Goal: Task Accomplishment & Management: Complete application form

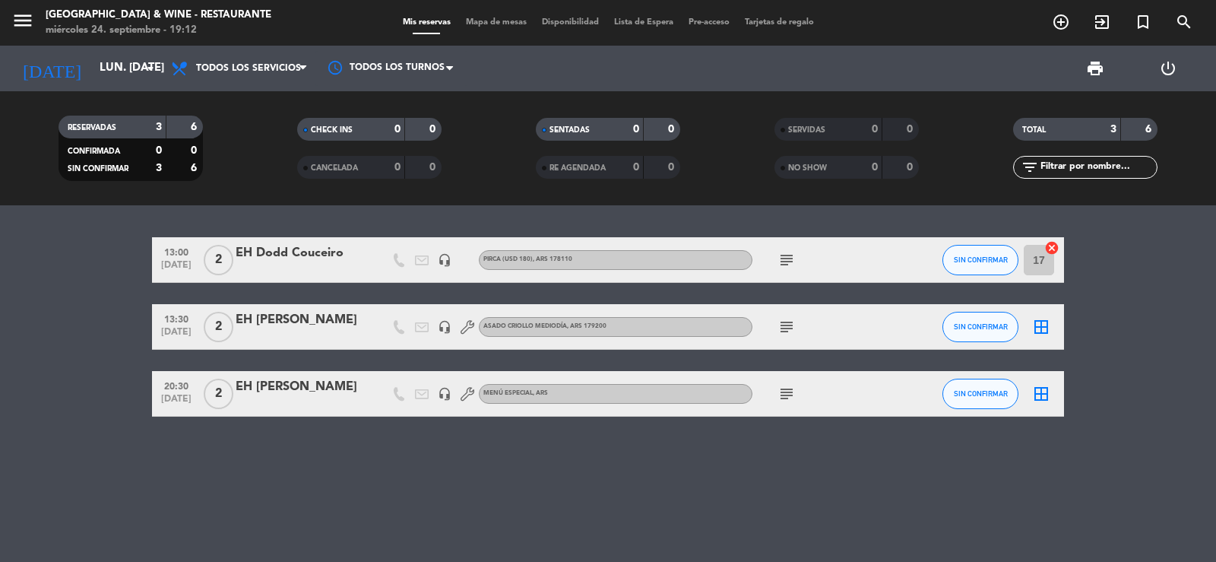
click at [109, 73] on input "lun. [DATE]" at bounding box center [165, 68] width 147 height 29
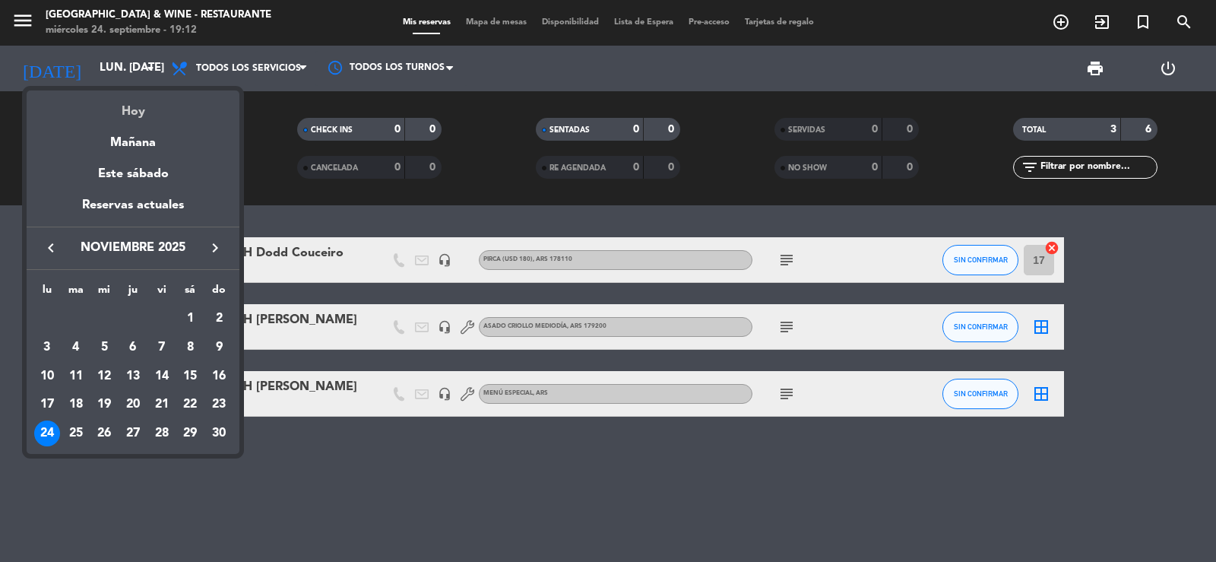
click at [145, 109] on div "Hoy" at bounding box center [133, 105] width 213 height 31
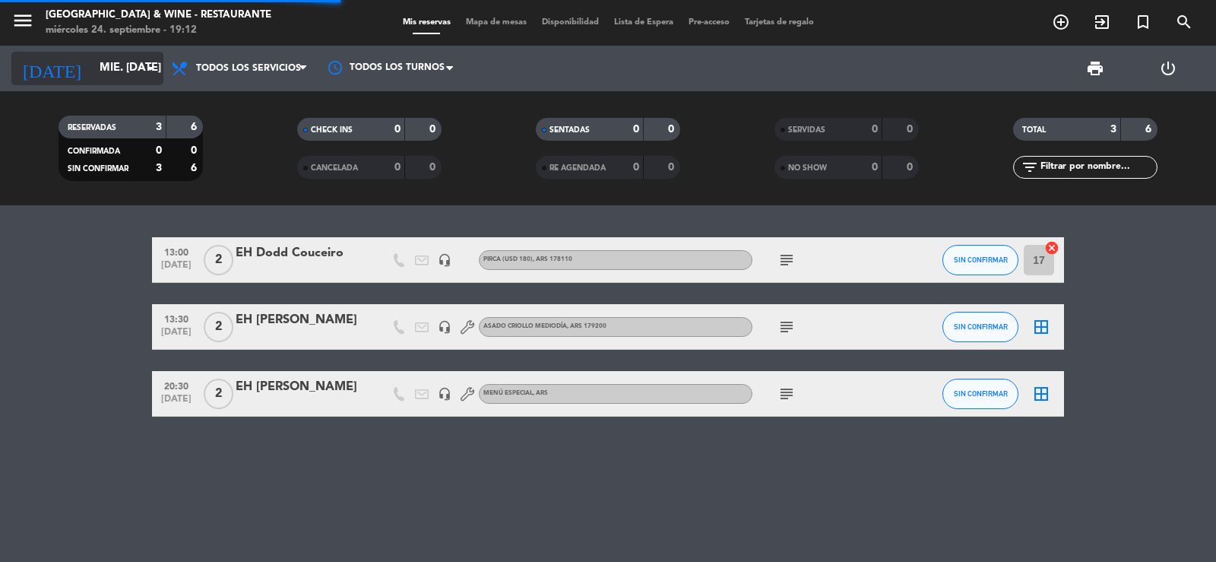
click at [143, 68] on icon "arrow_drop_down" at bounding box center [150, 68] width 18 height 18
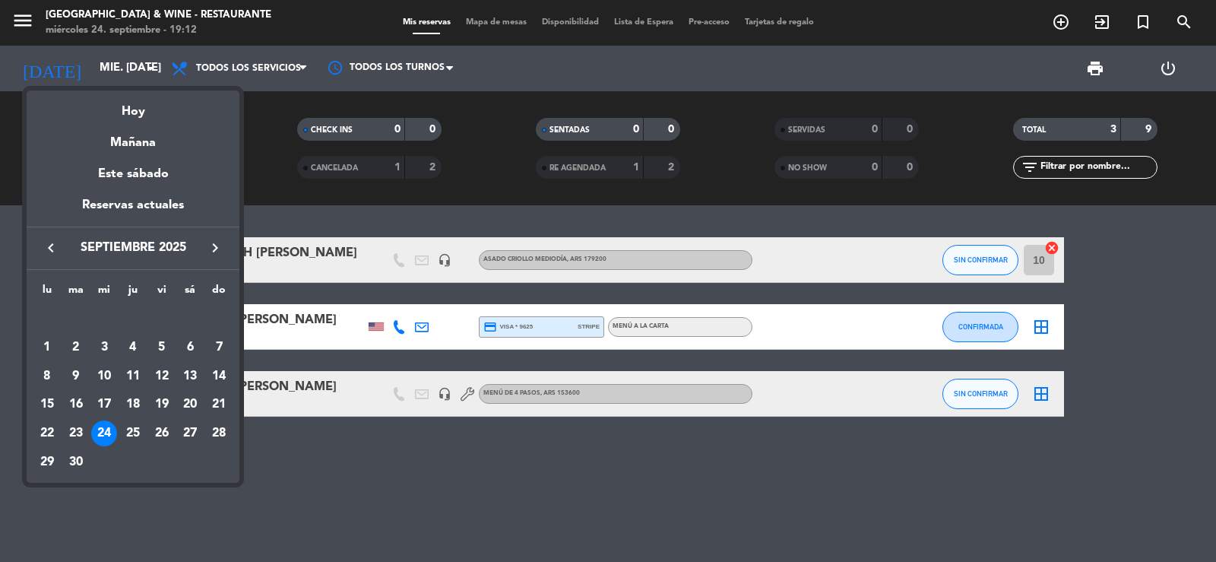
click at [167, 435] on div "26" at bounding box center [162, 433] width 26 height 26
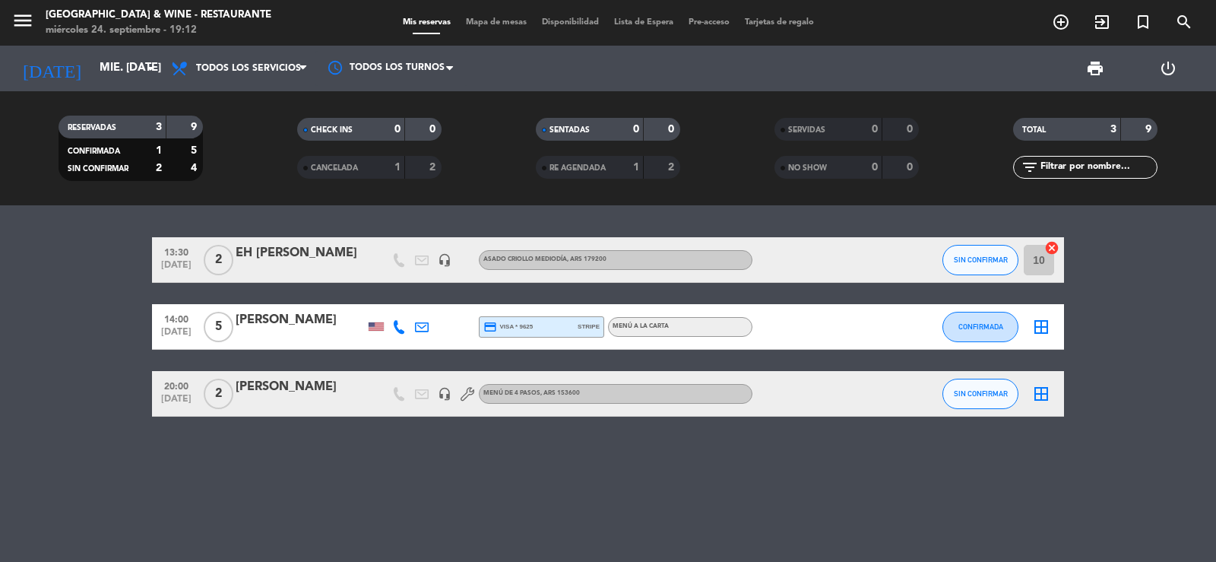
type input "vie. [DATE]"
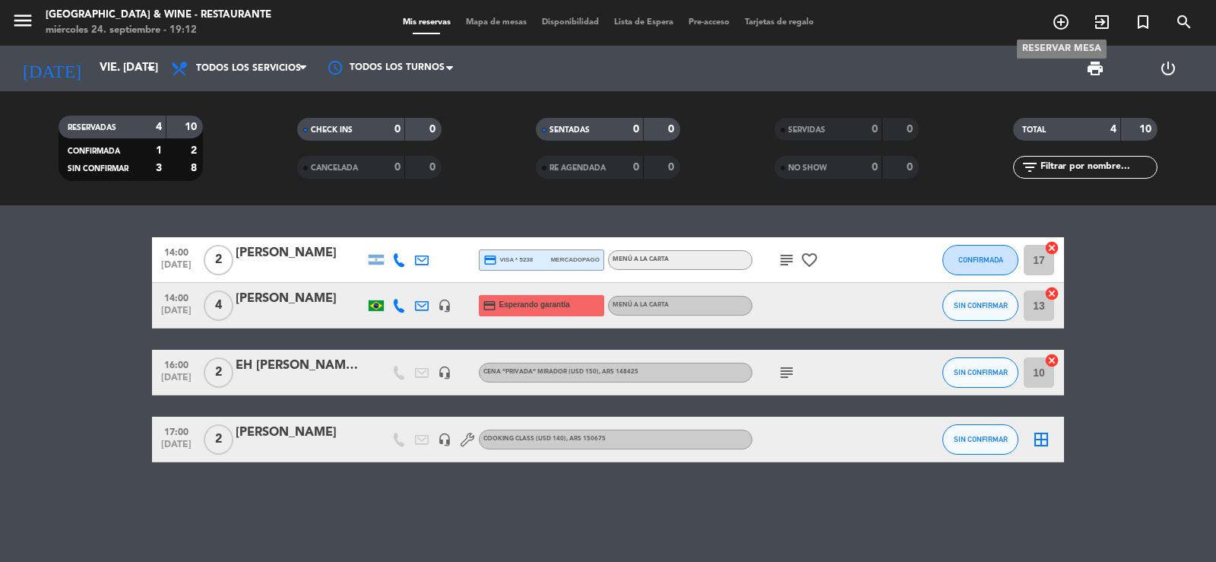
click at [1054, 17] on icon "add_circle_outline" at bounding box center [1061, 22] width 18 height 18
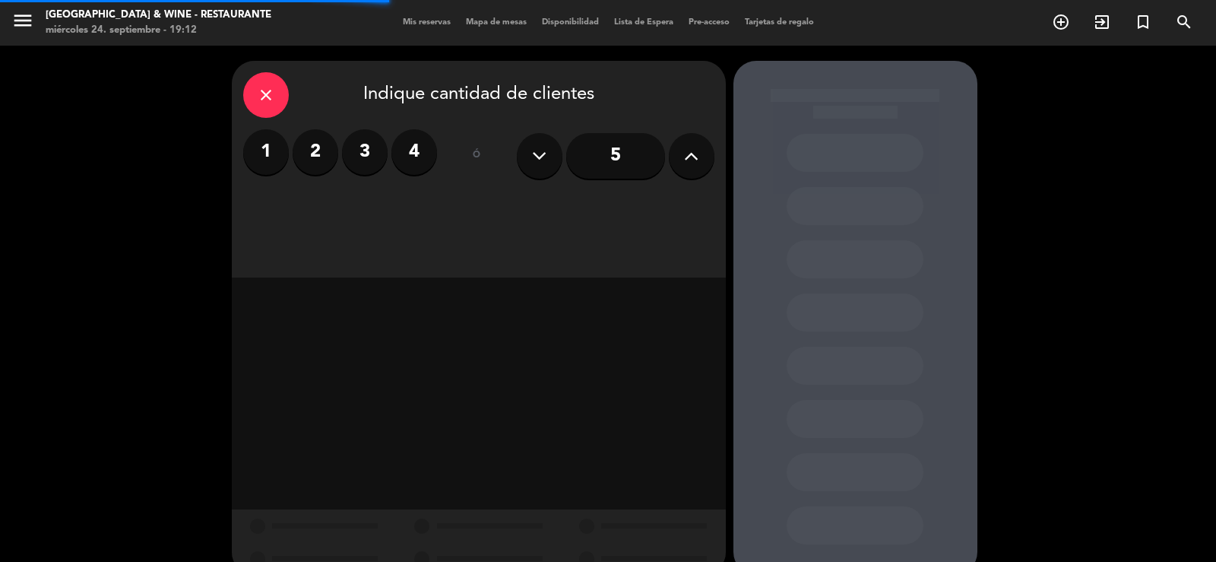
drag, startPoint x: 309, startPoint y: 150, endPoint x: 311, endPoint y: 159, distance: 9.2
click at [310, 151] on label "2" at bounding box center [316, 152] width 46 height 46
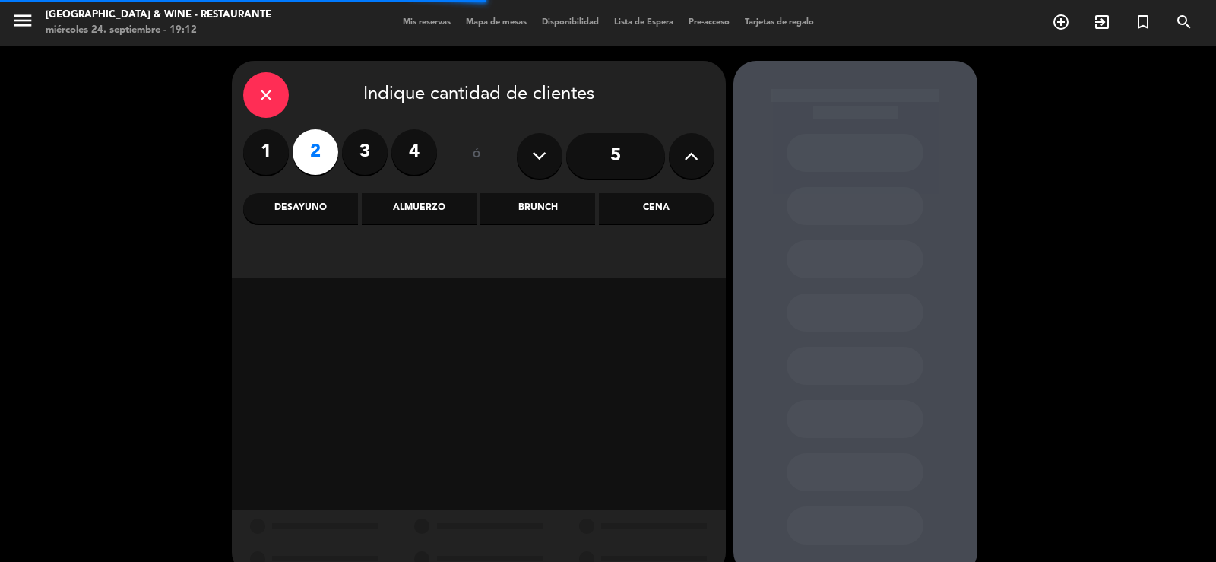
drag, startPoint x: 307, startPoint y: 220, endPoint x: 342, endPoint y: 212, distance: 35.9
click at [309, 220] on div "Desayuno" at bounding box center [300, 208] width 115 height 30
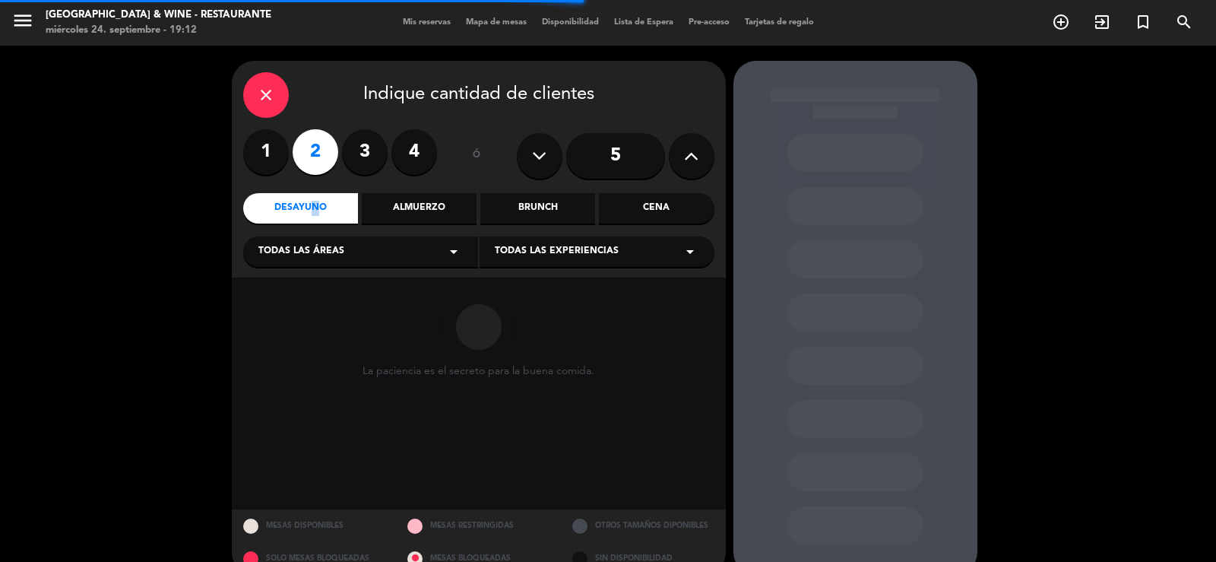
drag, startPoint x: 428, startPoint y: 197, endPoint x: 506, endPoint y: 194, distance: 78.3
click at [472, 199] on div "Almuerzo" at bounding box center [419, 208] width 115 height 30
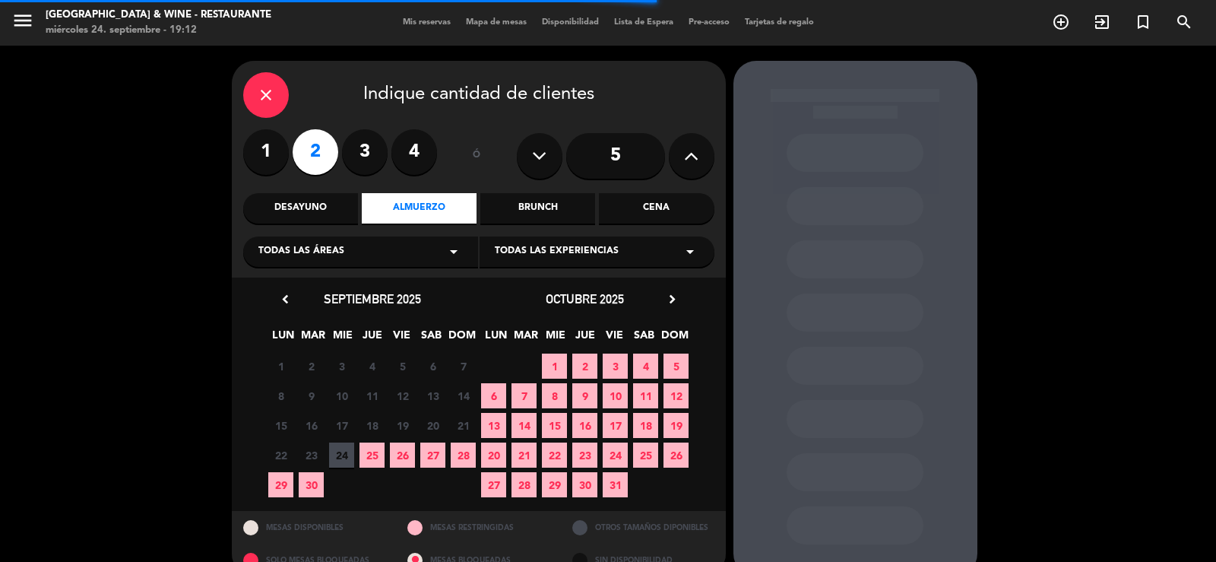
click at [619, 206] on div "Cena" at bounding box center [656, 208] width 115 height 30
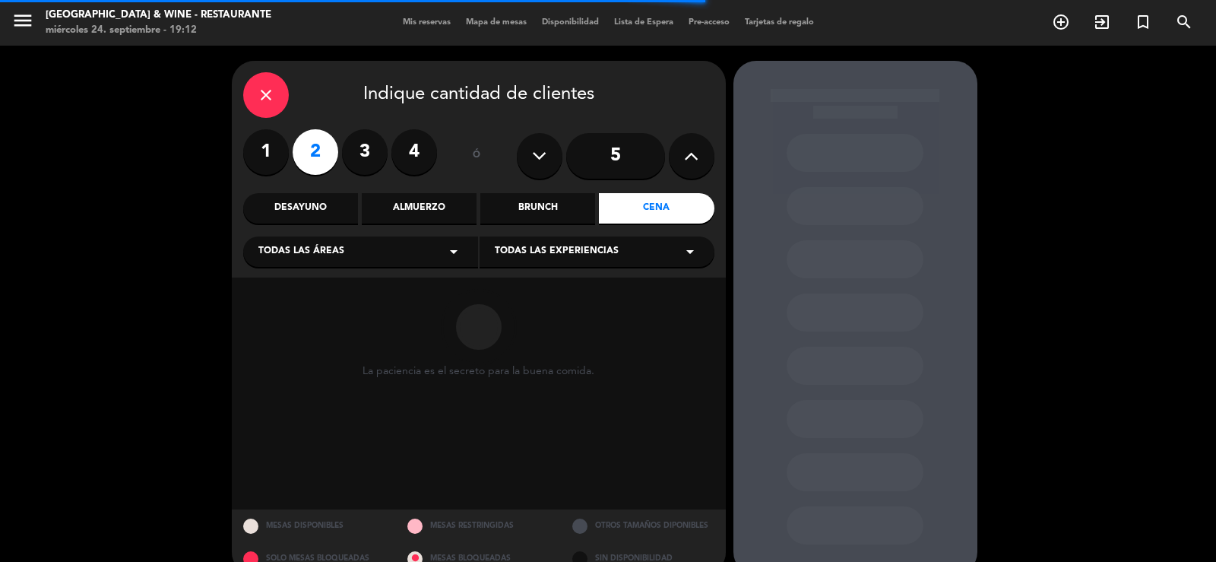
click at [429, 256] on div "Todas las áreas arrow_drop_down" at bounding box center [360, 251] width 235 height 30
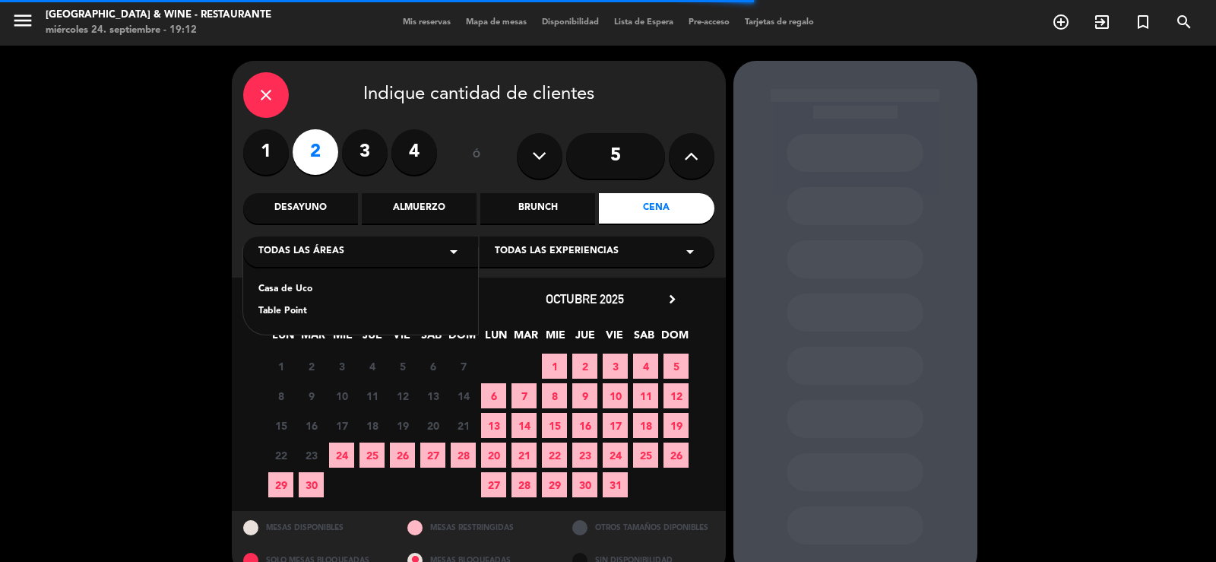
drag, startPoint x: 280, startPoint y: 294, endPoint x: 400, endPoint y: 280, distance: 120.2
click at [288, 291] on div "Casa de Uco" at bounding box center [360, 289] width 204 height 15
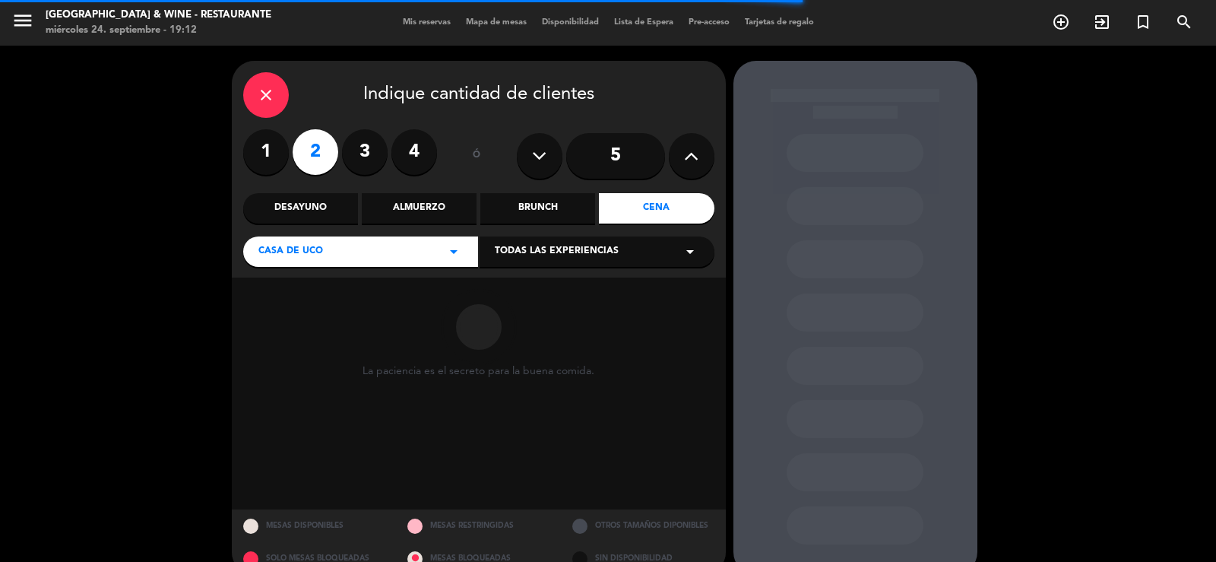
click at [594, 221] on div "Brunch" at bounding box center [537, 208] width 115 height 30
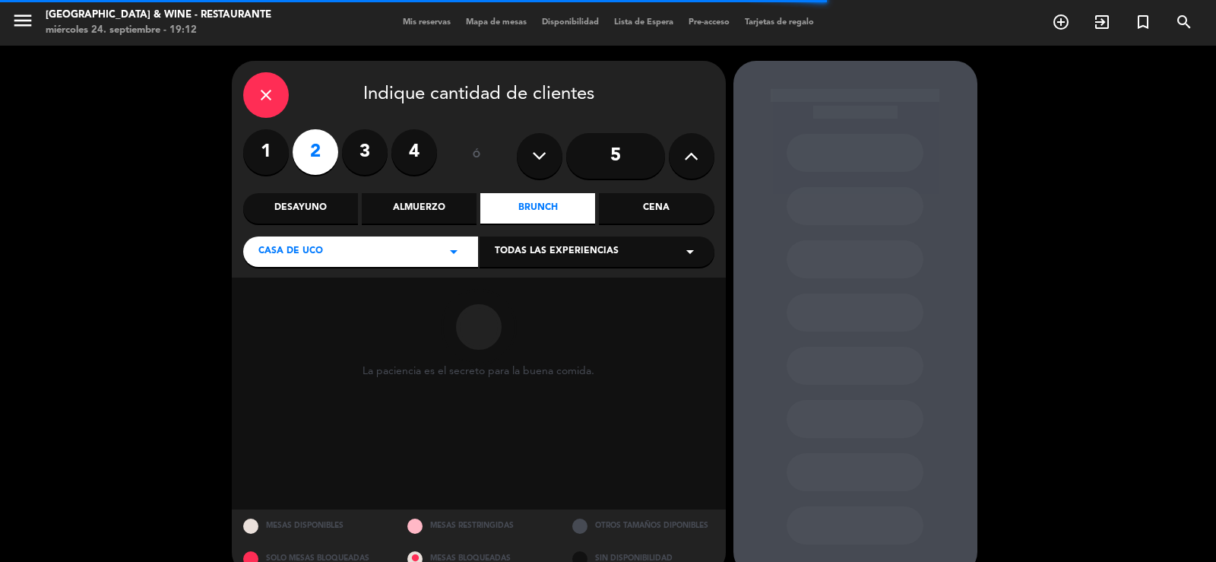
drag, startPoint x: 573, startPoint y: 245, endPoint x: 589, endPoint y: 238, distance: 17.4
click at [572, 246] on span "Todas las experiencias" at bounding box center [557, 251] width 124 height 15
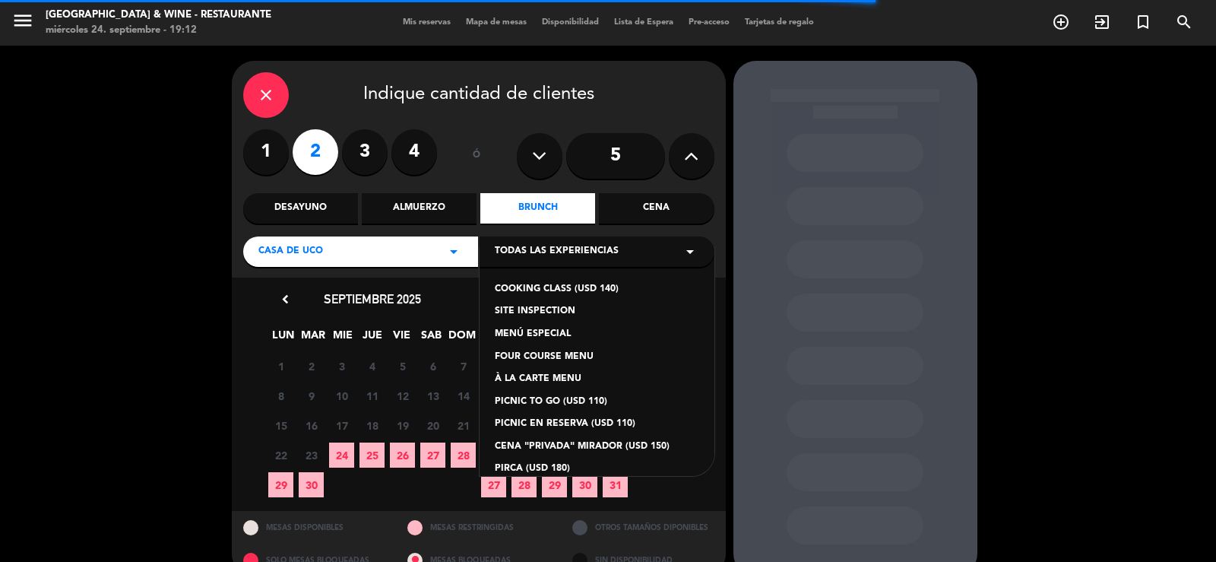
click at [667, 198] on div "Cena" at bounding box center [656, 208] width 115 height 30
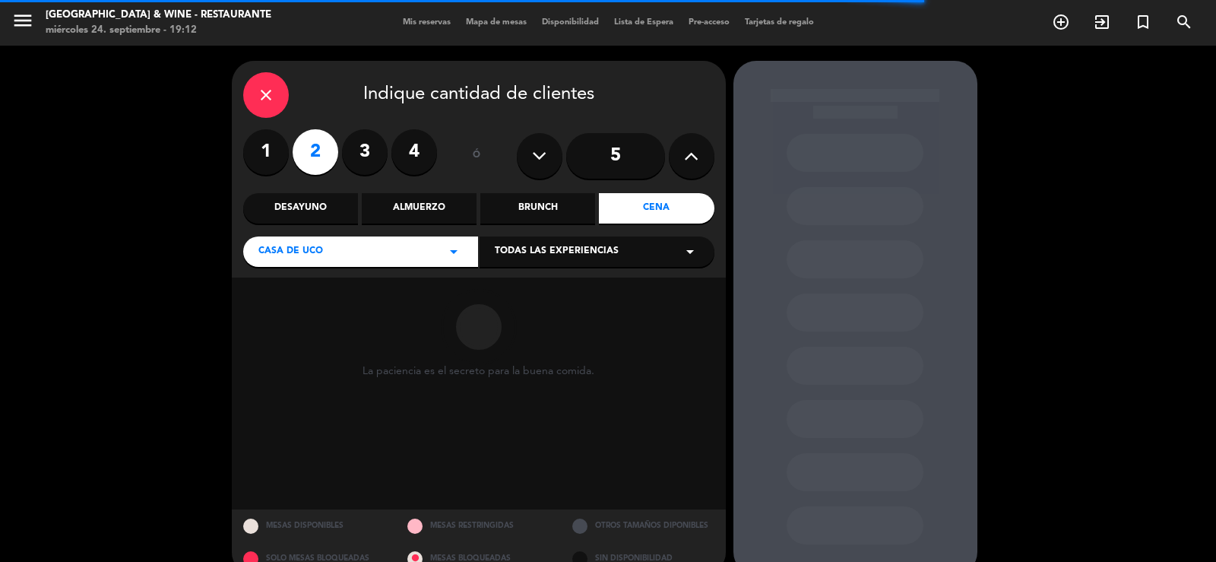
click at [625, 250] on div "Todas las experiencias arrow_drop_down" at bounding box center [597, 251] width 235 height 30
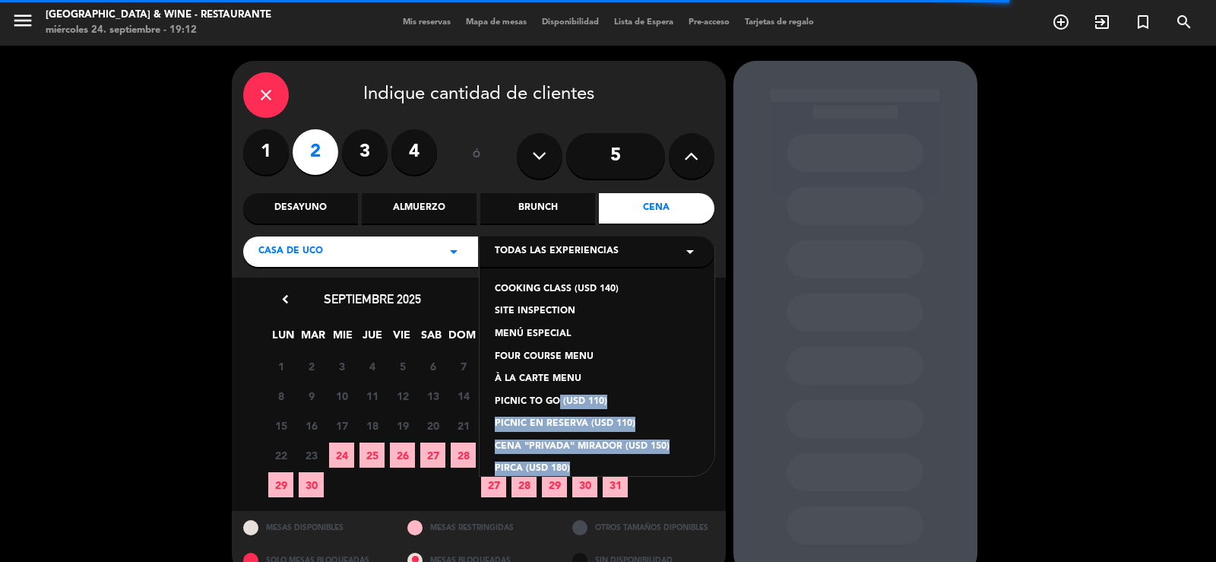
click at [553, 391] on div "COOKING CLASS (USD 140) SITE INSPECTION MENÚ ESPECIAL FOUR COURSE MENU À LA CAR…" at bounding box center [597, 362] width 235 height 228
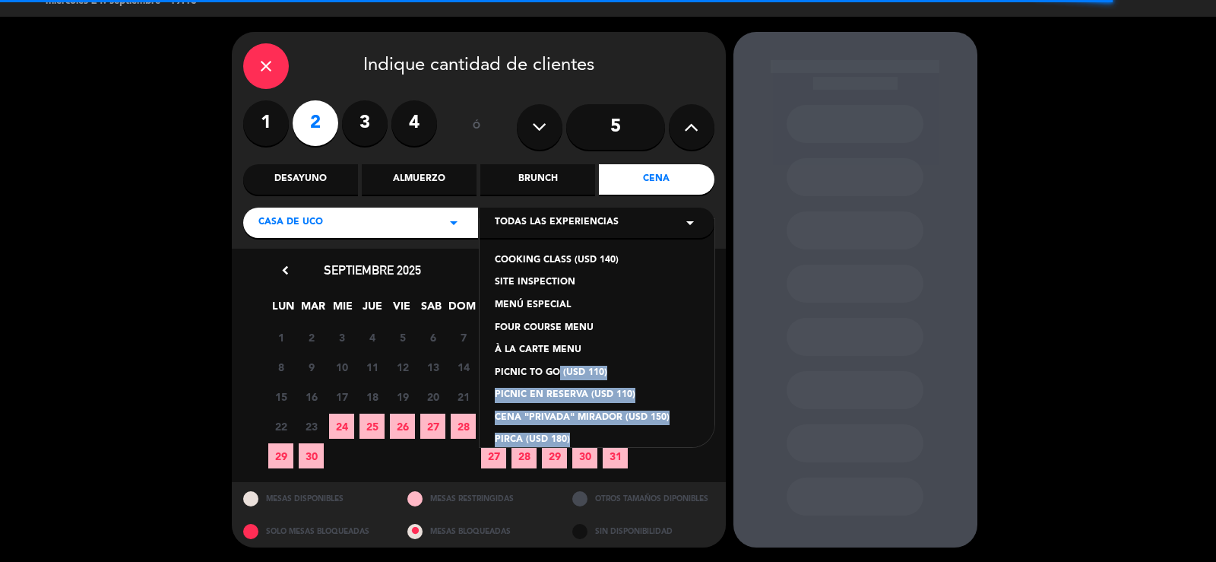
scroll to position [14, 0]
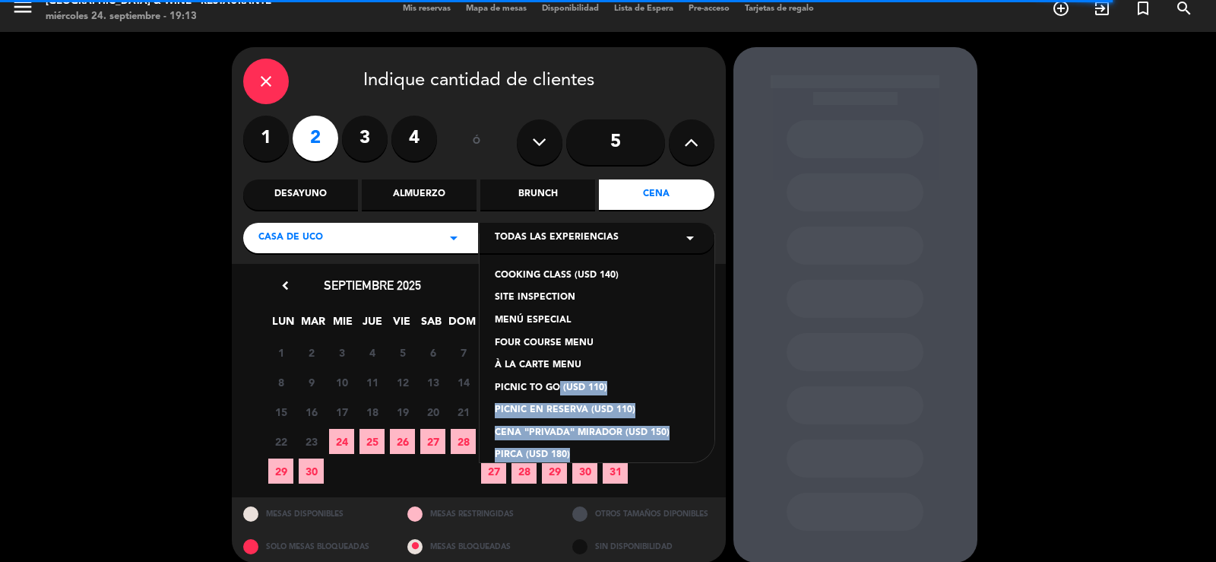
click at [585, 382] on div "COOKING CLASS (USD 140) SITE INSPECTION MENÚ ESPECIAL FOUR COURSE MENU À LA CAR…" at bounding box center [597, 348] width 235 height 228
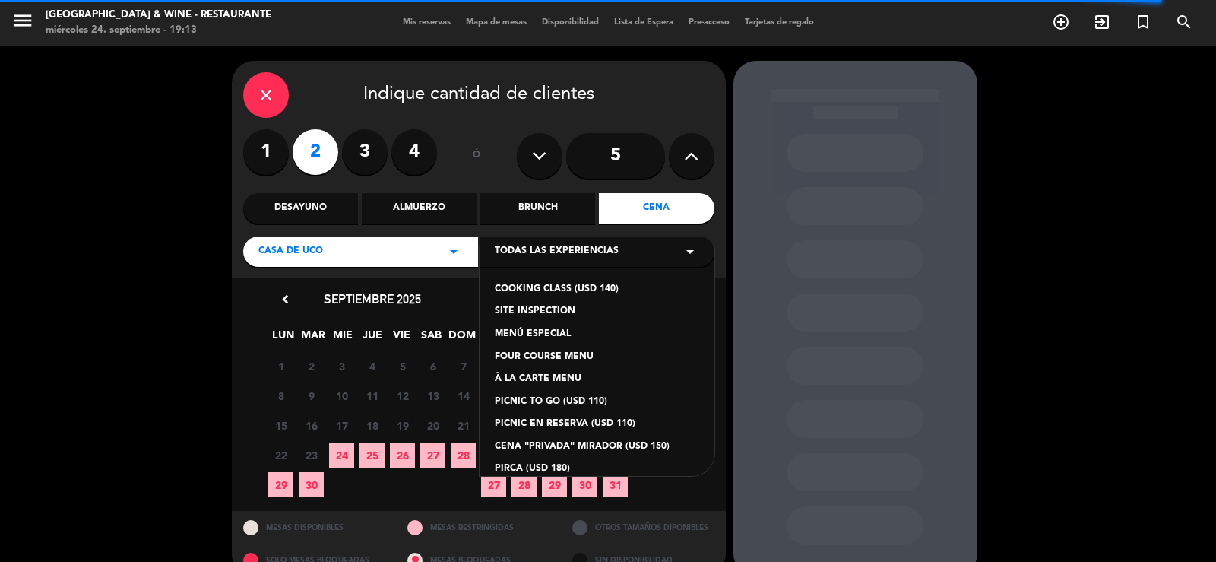
drag, startPoint x: 565, startPoint y: 320, endPoint x: 556, endPoint y: 331, distance: 14.6
click at [559, 327] on div "COOKING CLASS (USD 140) SITE INSPECTION MENÚ ESPECIAL FOUR COURSE MENU À LA CAR…" at bounding box center [597, 362] width 235 height 228
click at [556, 331] on div "MENÚ ESPECIAL" at bounding box center [597, 334] width 204 height 15
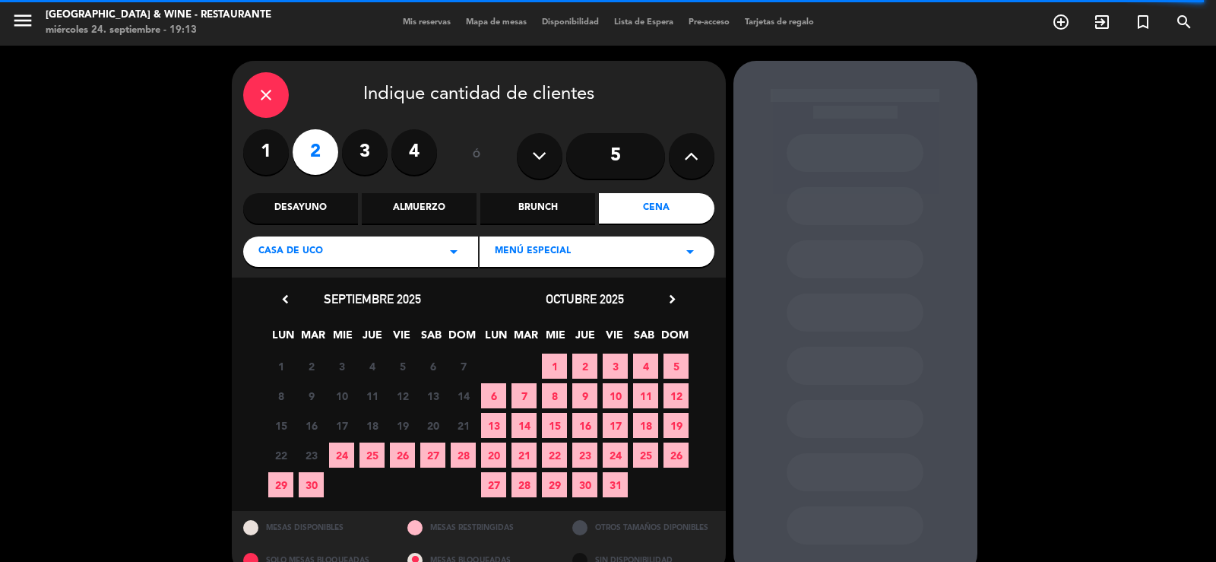
click at [408, 458] on span "26" at bounding box center [402, 454] width 25 height 25
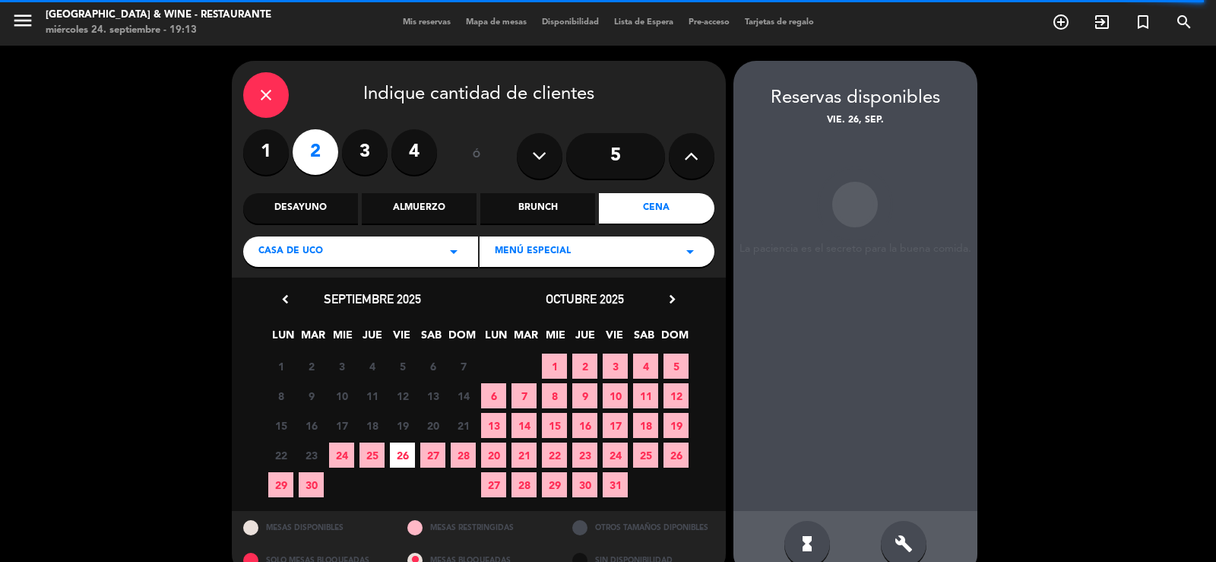
scroll to position [29, 0]
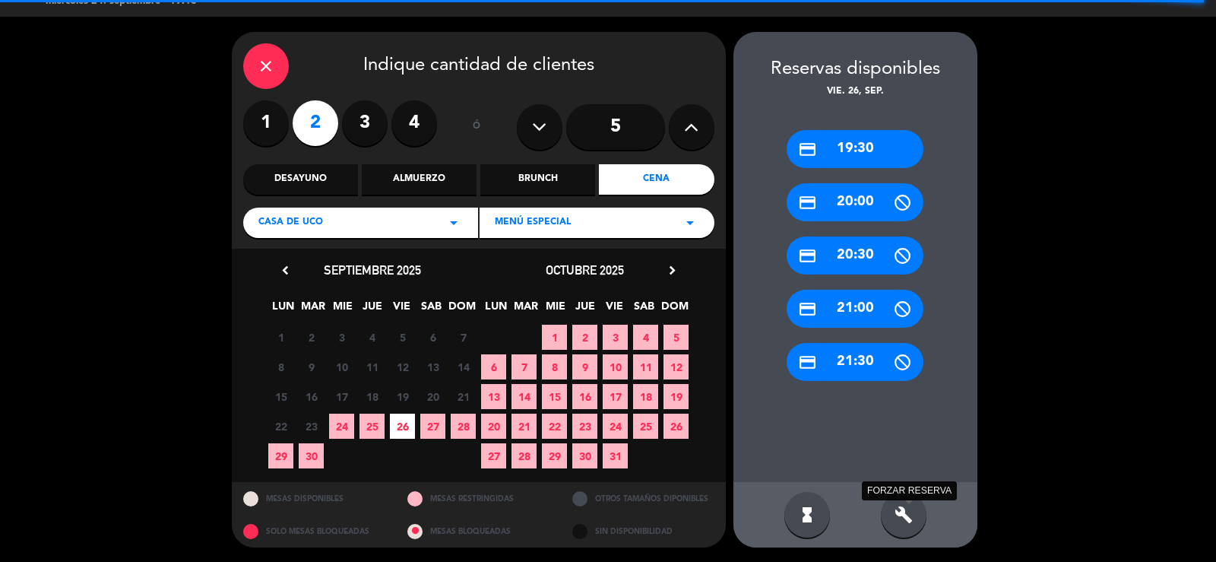
click at [897, 515] on icon "build" at bounding box center [904, 514] width 18 height 18
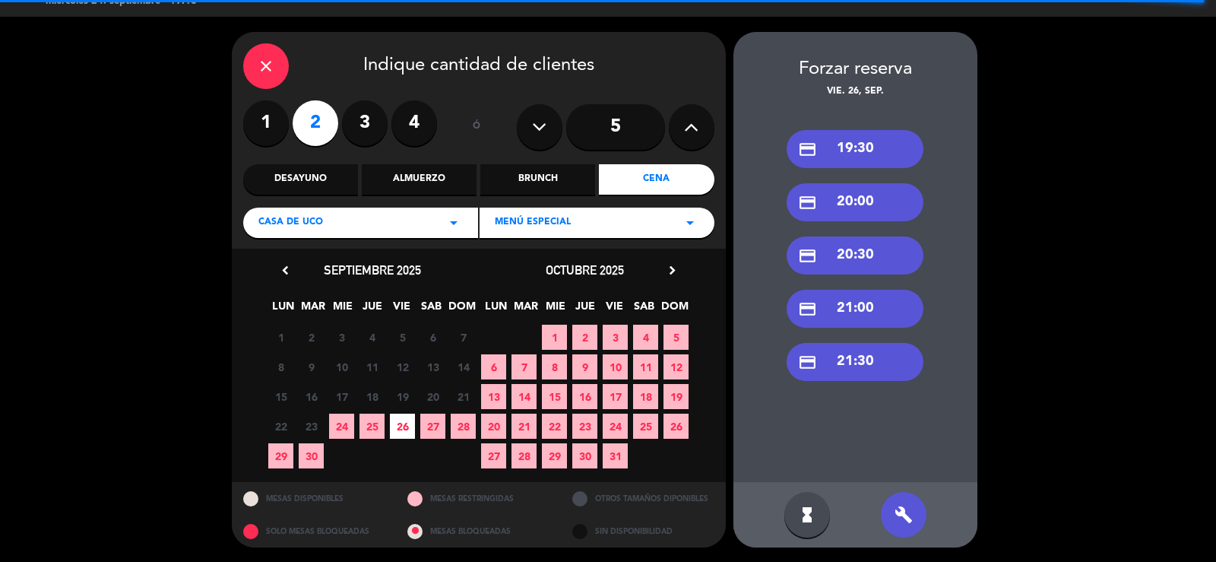
click at [846, 363] on div "credit_card 21:30" at bounding box center [855, 362] width 137 height 38
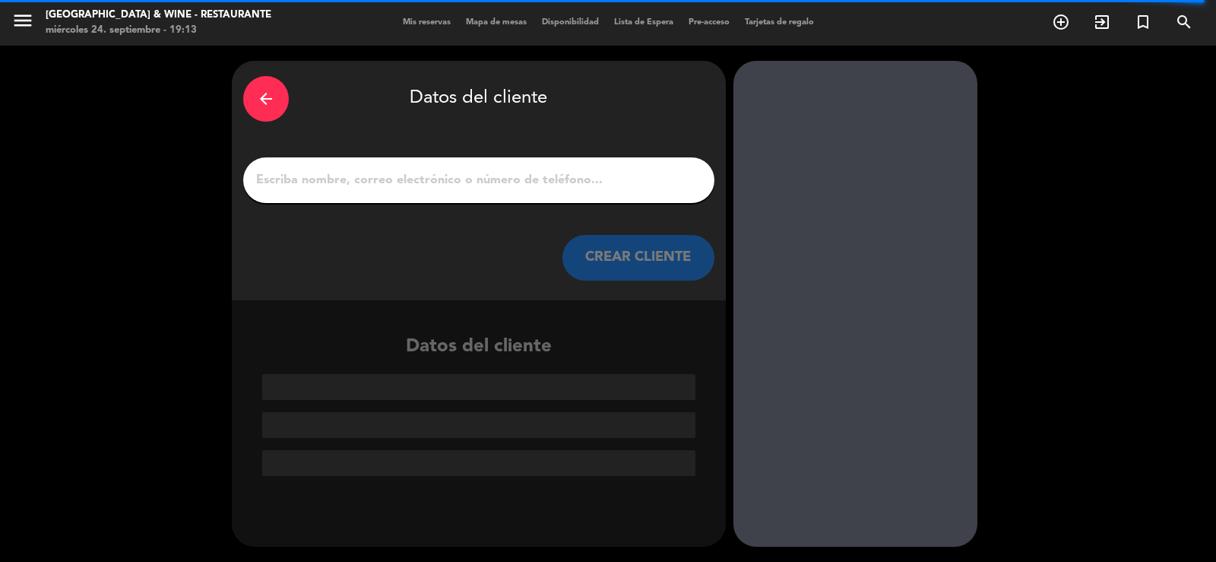
scroll to position [0, 0]
click at [463, 178] on input "1" at bounding box center [479, 179] width 448 height 21
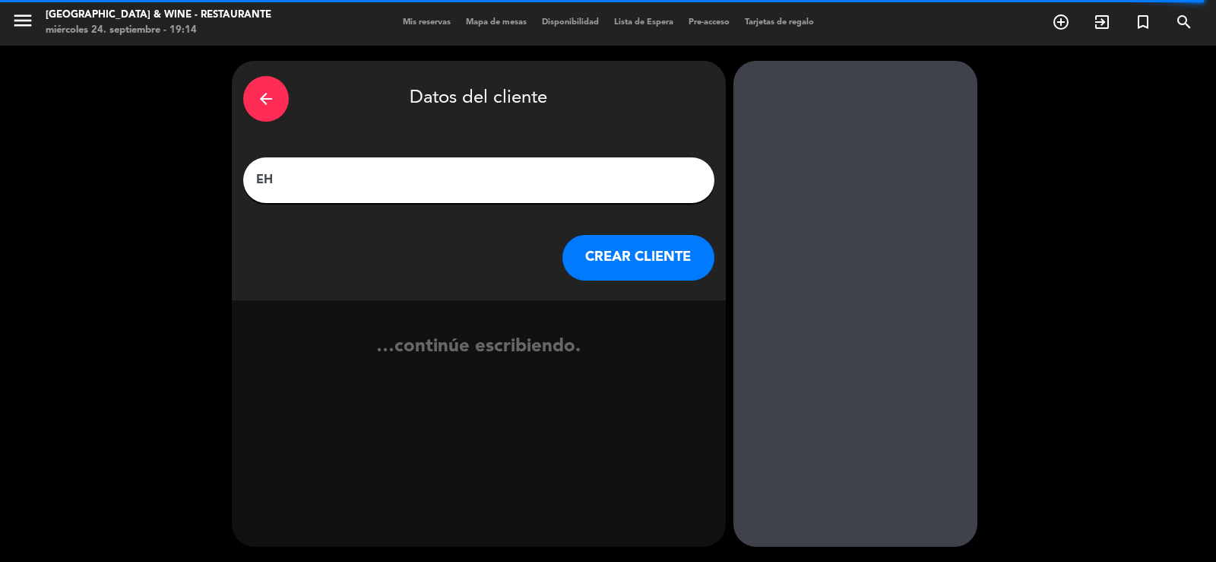
paste input "Mirleni"
type input "EH Mirleni #12"
click at [660, 264] on button "CREAR CLIENTE" at bounding box center [638, 258] width 152 height 46
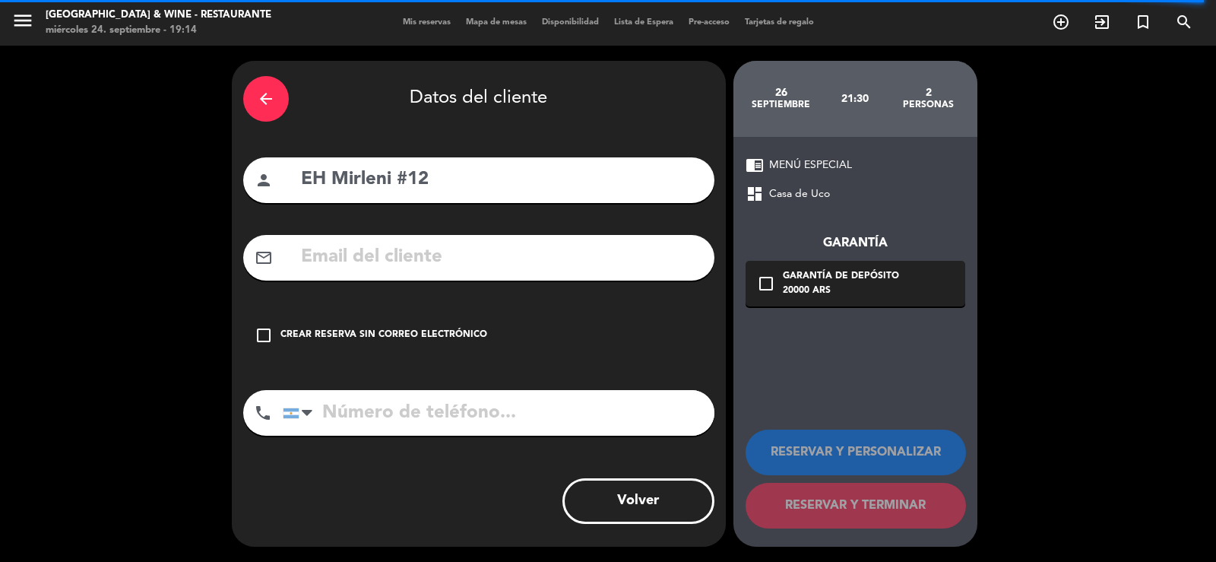
click at [359, 339] on div "Crear reserva sin correo electrónico" at bounding box center [383, 335] width 207 height 15
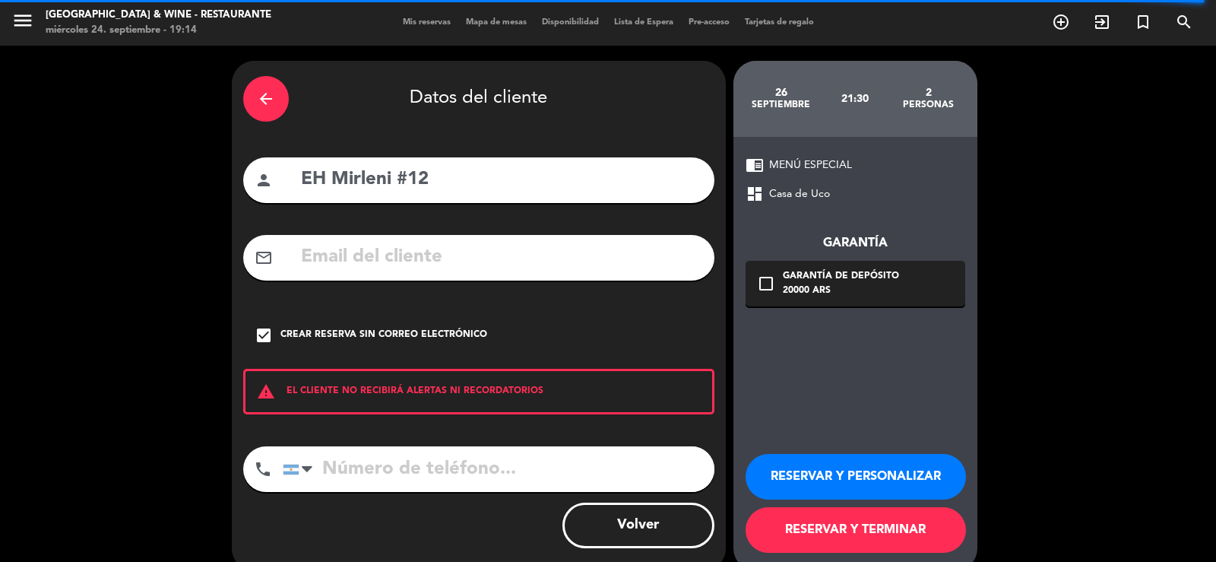
click at [804, 462] on button "RESERVAR Y PERSONALIZAR" at bounding box center [856, 477] width 220 height 46
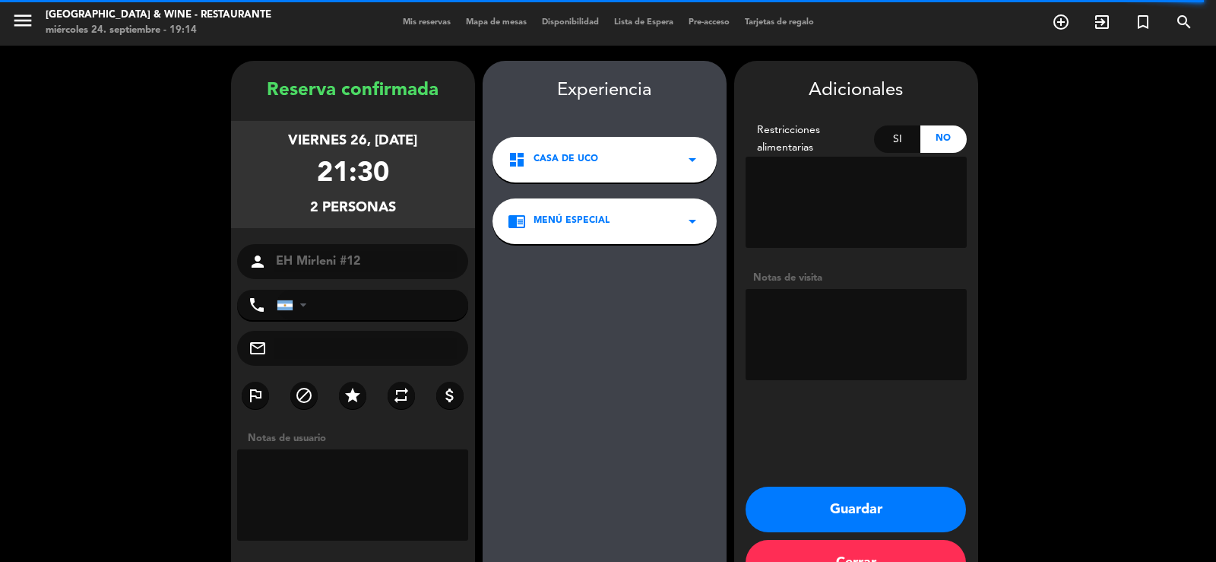
scroll to position [46, 0]
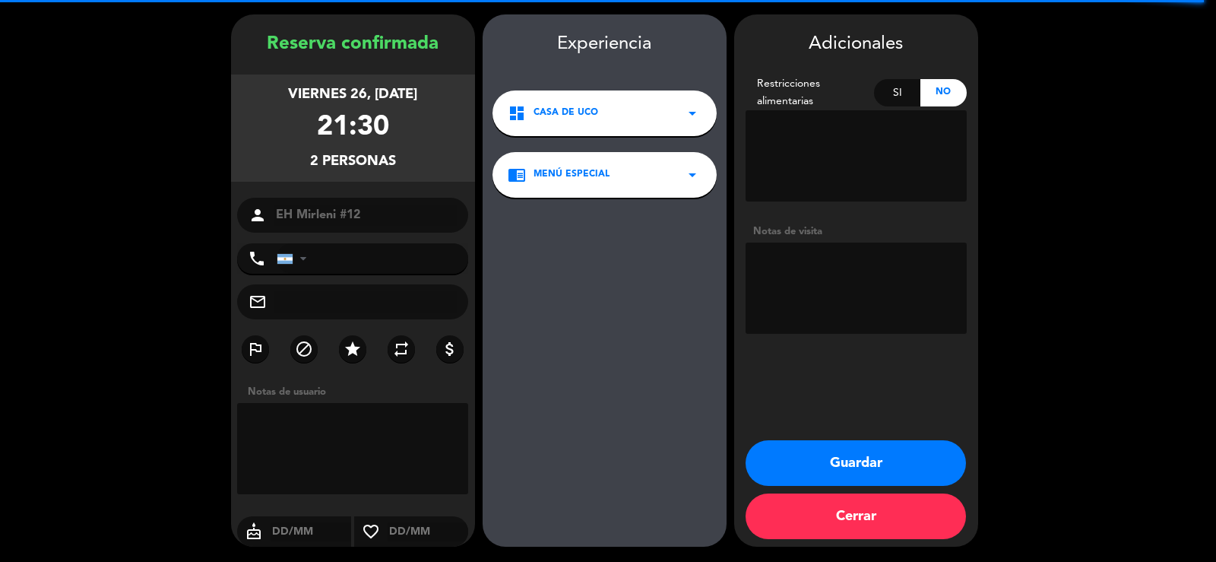
click at [355, 421] on textarea at bounding box center [353, 448] width 232 height 91
paste textarea "Tanoulle de quinoa y solo una tabla de quesos, dado que no comemos fiambres. Gr…"
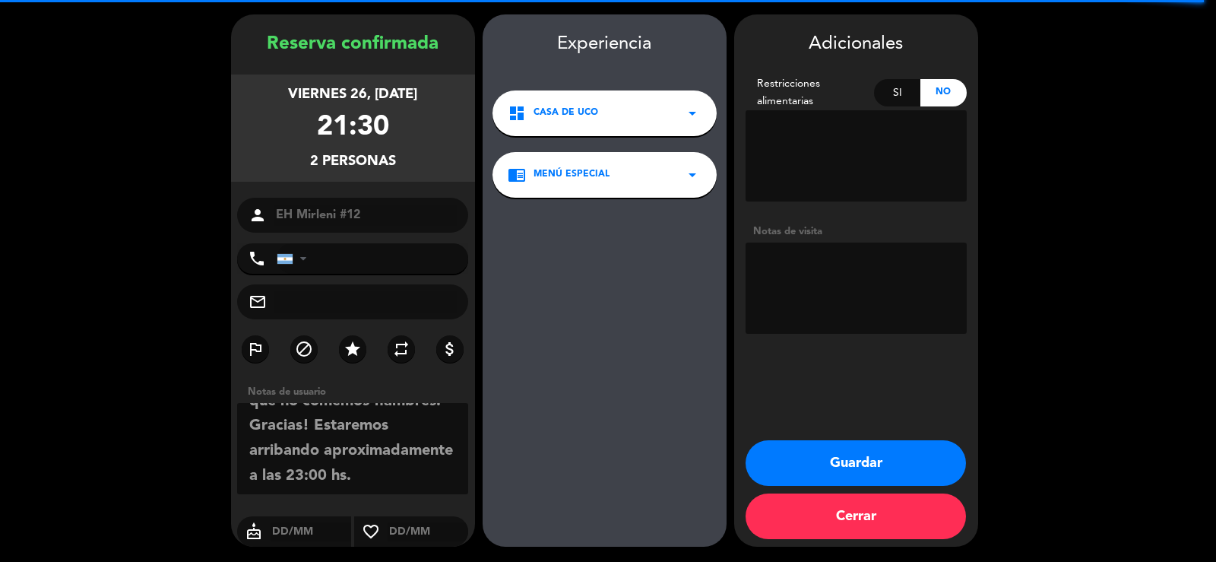
scroll to position [0, 0]
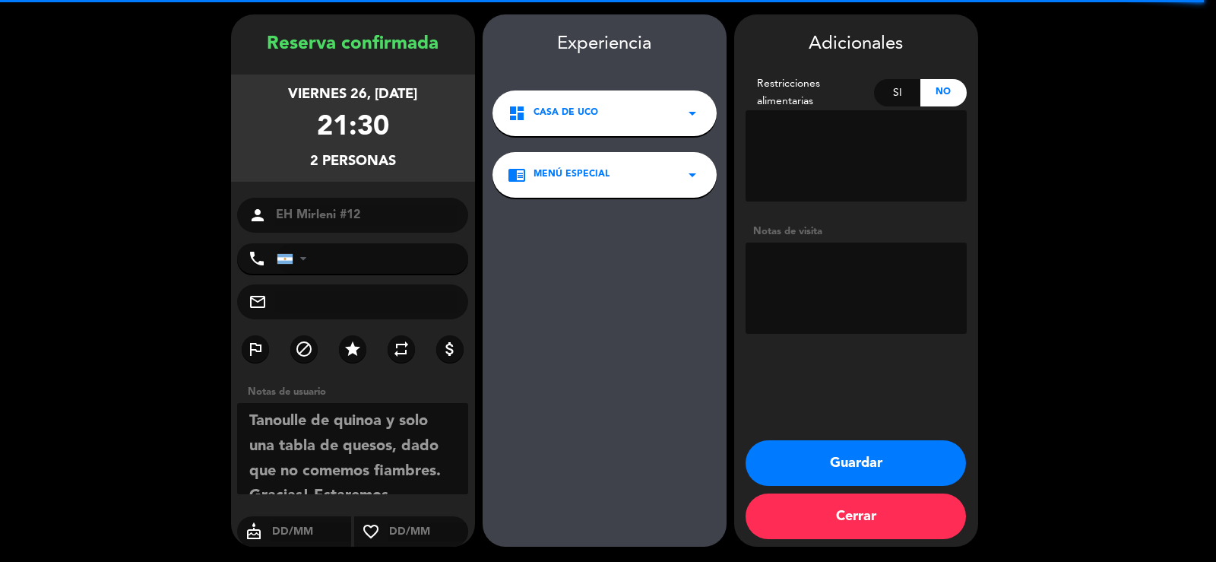
drag, startPoint x: 368, startPoint y: 474, endPoint x: 188, endPoint y: 364, distance: 210.5
click at [188, 364] on booking-confirmed "Reserva confirmada viernes 26, [DATE] 21:30 2 personas person EH Mirleni #12 ph…" at bounding box center [608, 280] width 1186 height 532
type textarea "Tanoulle de quinoa y solo una tabla de quesos, dado que no comemos fiambres. Gr…"
drag, startPoint x: 860, startPoint y: 244, endPoint x: 849, endPoint y: 266, distance: 24.5
click at [849, 266] on textarea at bounding box center [856, 287] width 221 height 91
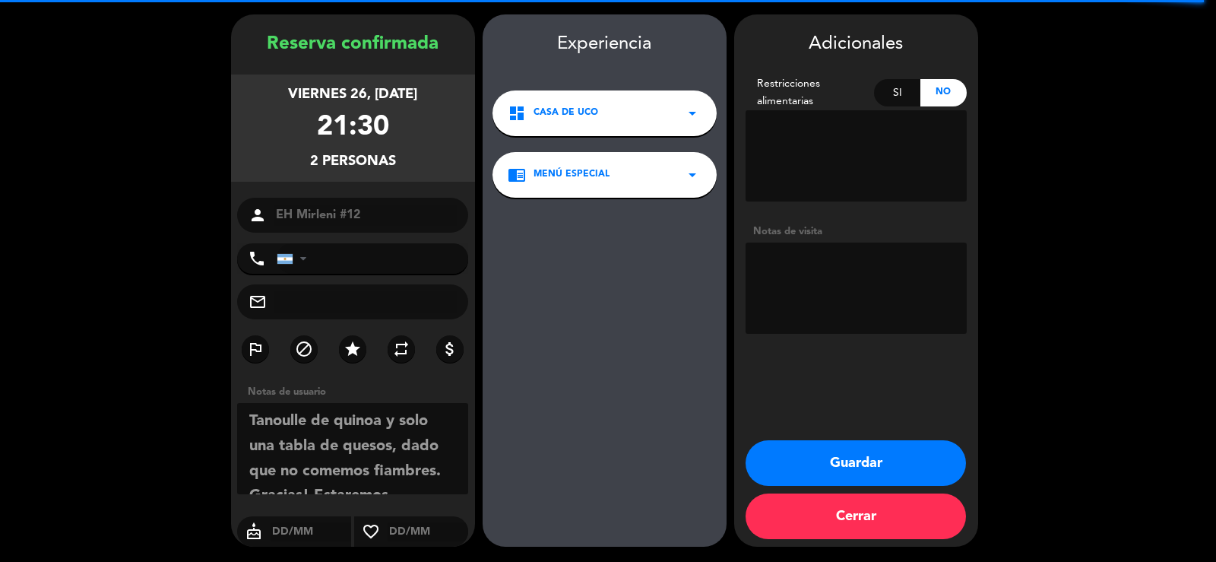
paste textarea "Tanoulle de quinoa y solo una tabla de quesos, dado que no comemos fiambres. Gr…"
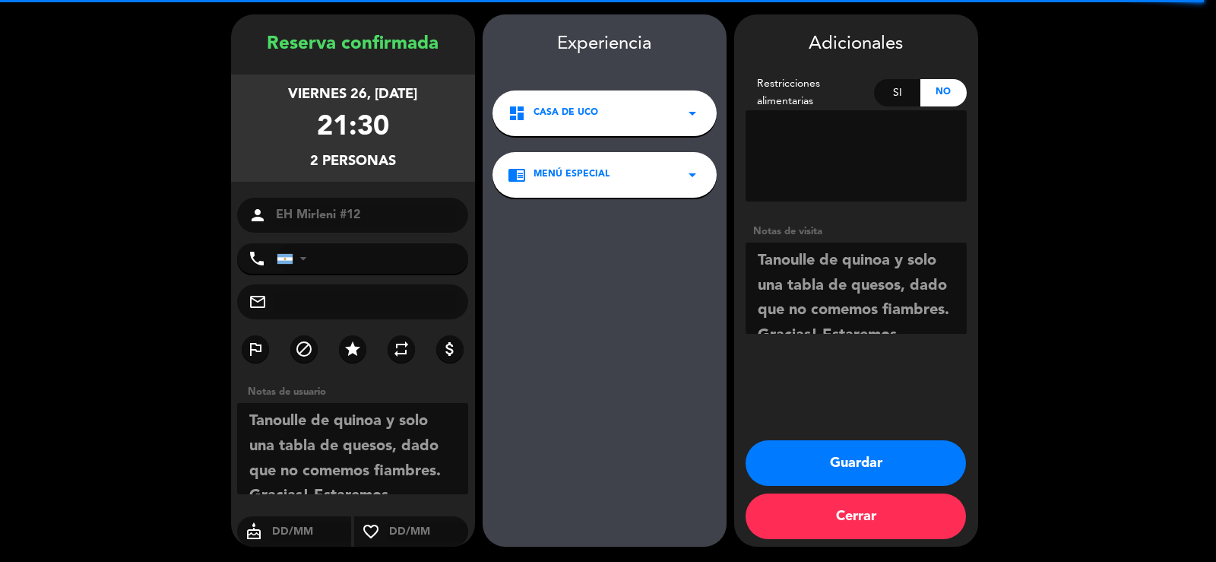
scroll to position [94, 0]
type textarea "Tanoulle de quinoa y solo una tabla de quesos, dado que no comemos fiambres. Gr…"
click at [887, 448] on button "Guardar" at bounding box center [856, 463] width 220 height 46
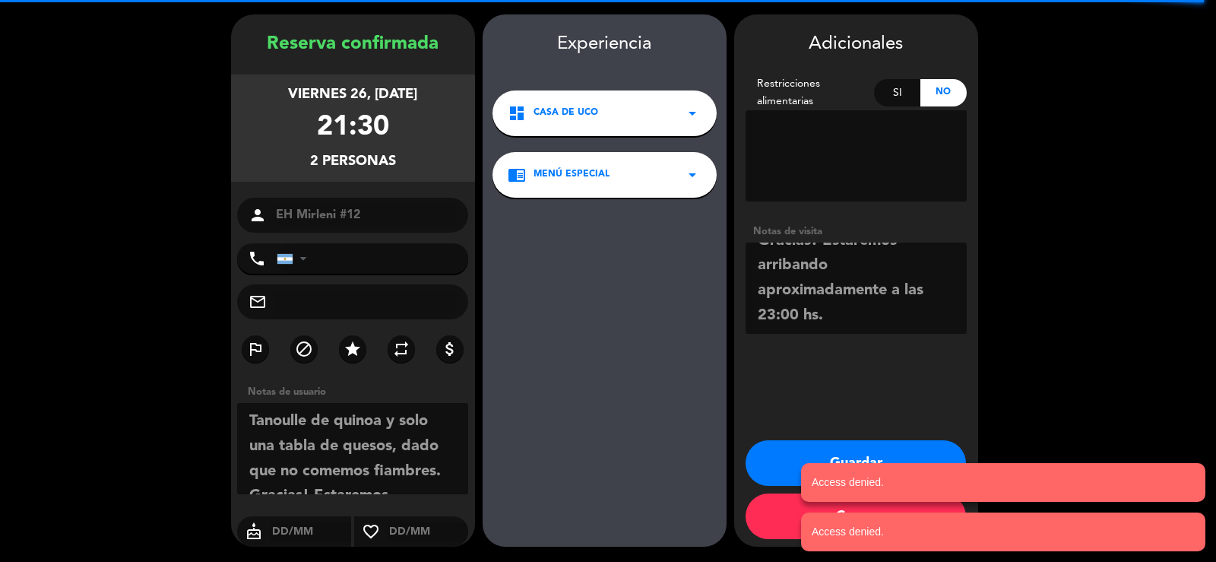
click at [771, 519] on button "Cerrar" at bounding box center [856, 516] width 220 height 46
